Goal: Find specific page/section: Find specific page/section

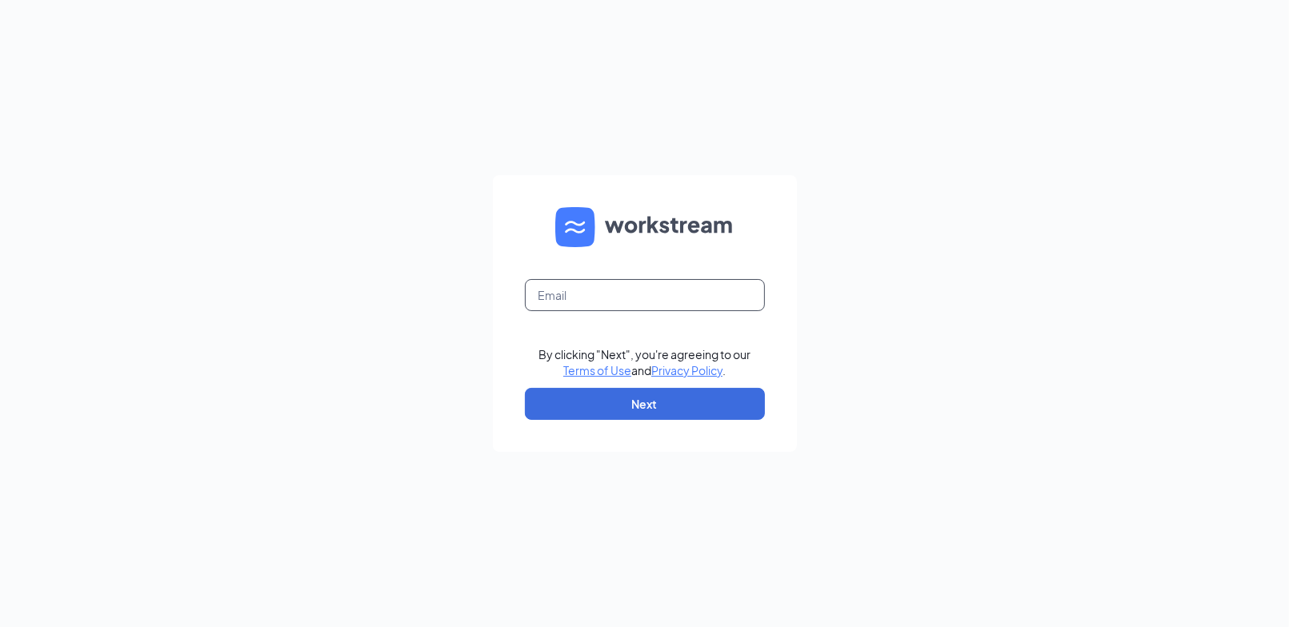
click at [596, 294] on input "text" at bounding box center [645, 295] width 240 height 32
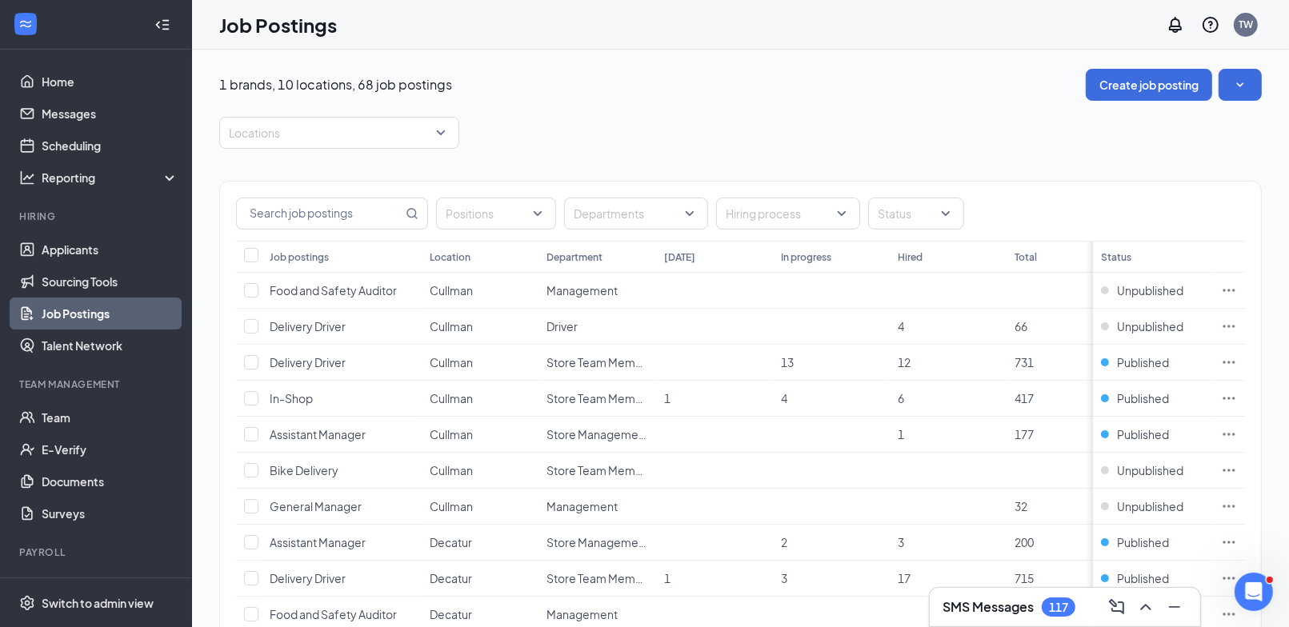
click at [818, 119] on div "Locations" at bounding box center [740, 133] width 1042 height 32
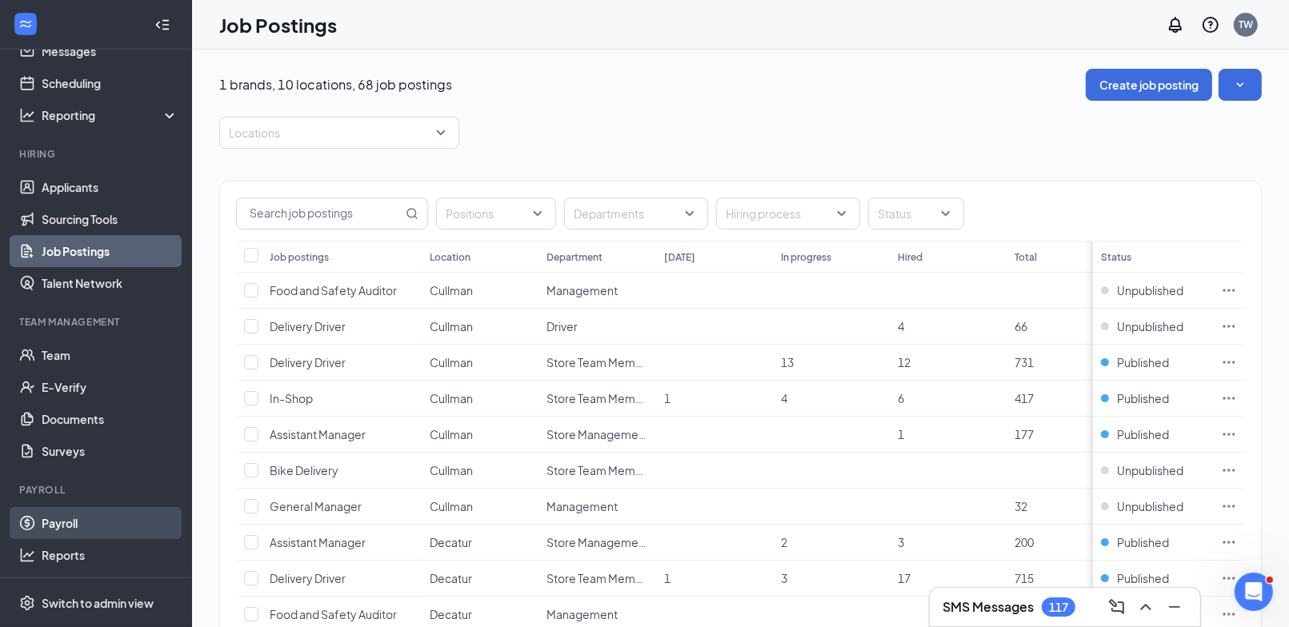
click at [64, 527] on link "Payroll" at bounding box center [110, 523] width 137 height 32
